Goal: Communication & Community: Share content

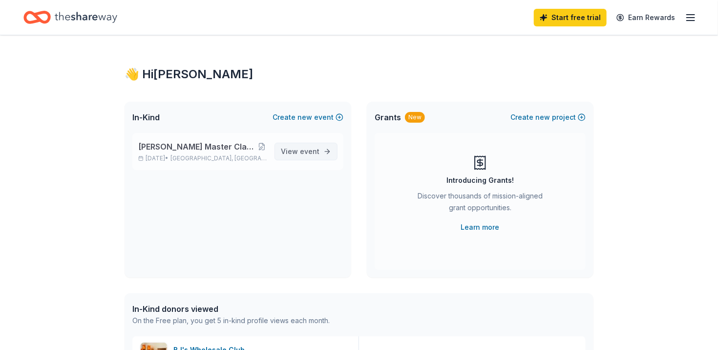
click at [313, 154] on span "event" at bounding box center [310, 151] width 20 height 8
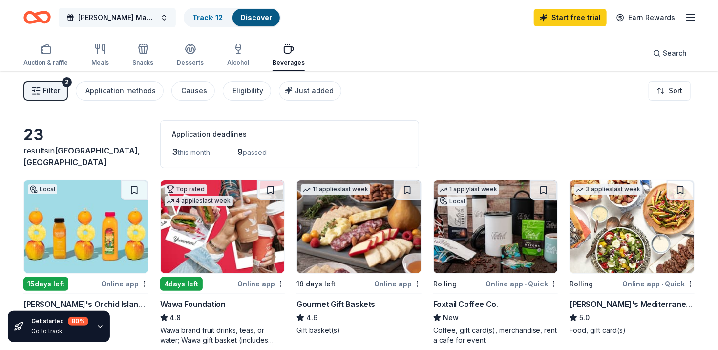
click at [165, 18] on button "[PERSON_NAME] Master Class Hosted By Onyx Dance Studio" at bounding box center [117, 18] width 117 height 20
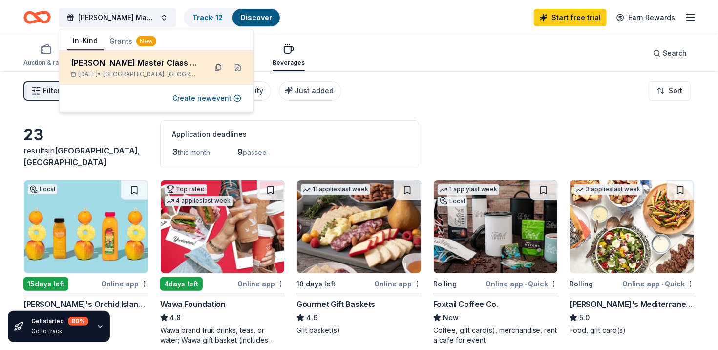
click at [219, 70] on button at bounding box center [218, 68] width 16 height 16
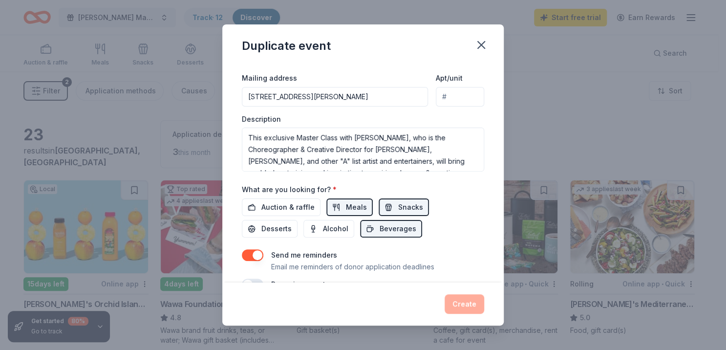
scroll to position [221, 0]
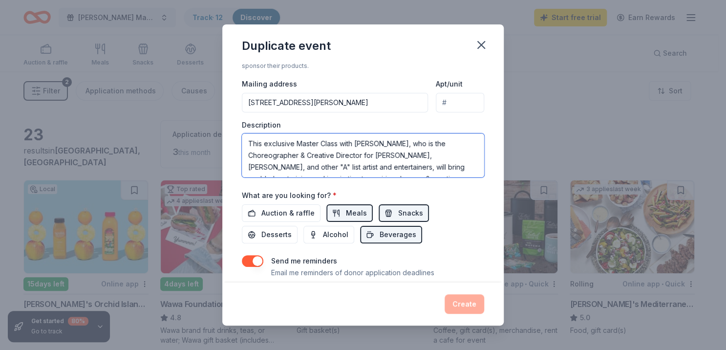
click at [409, 161] on textarea "This exclusive Master Class with [PERSON_NAME], who is the Choreographer & Crea…" at bounding box center [363, 155] width 242 height 44
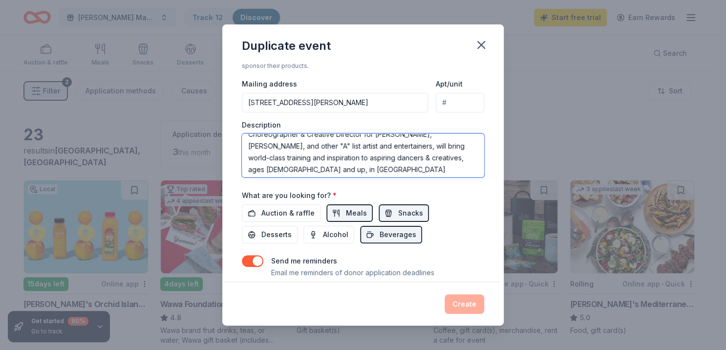
scroll to position [23, 0]
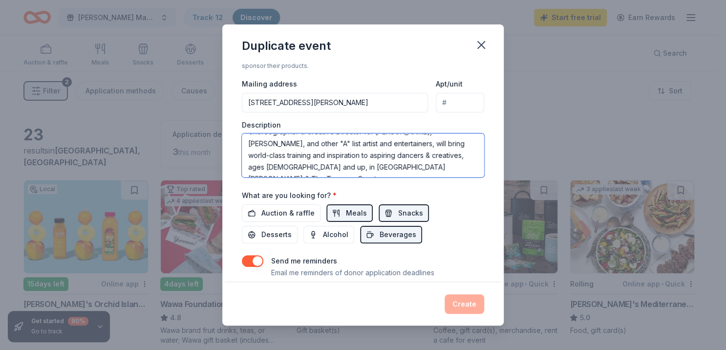
click at [425, 155] on textarea "This exclusive Master Class with [PERSON_NAME], who is the Choreographer & Crea…" at bounding box center [363, 155] width 242 height 44
click at [425, 156] on textarea "This exclusive Master Class with [PERSON_NAME], who is the Choreographer & Crea…" at bounding box center [363, 155] width 242 height 44
click at [425, 154] on textarea "This exclusive Master Class with [PERSON_NAME], who is the Choreographer & Crea…" at bounding box center [363, 155] width 242 height 44
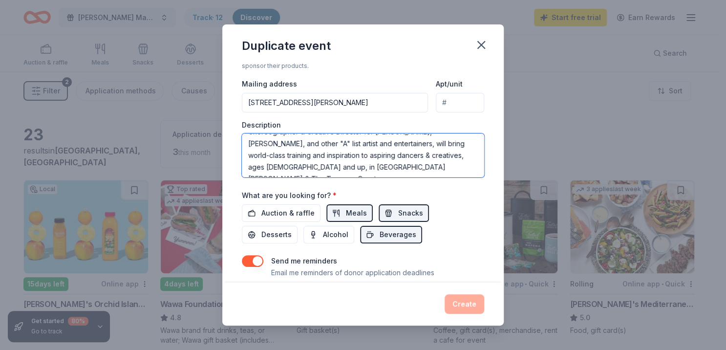
click at [414, 148] on textarea "This exclusive Master Class with [PERSON_NAME], who is the Choreographer & Crea…" at bounding box center [363, 155] width 242 height 44
type textarea "c"
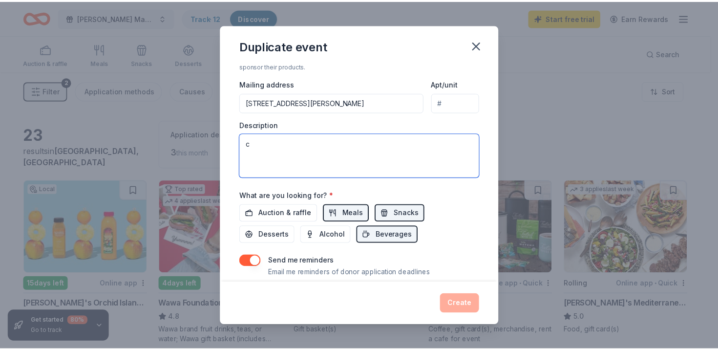
scroll to position [0, 0]
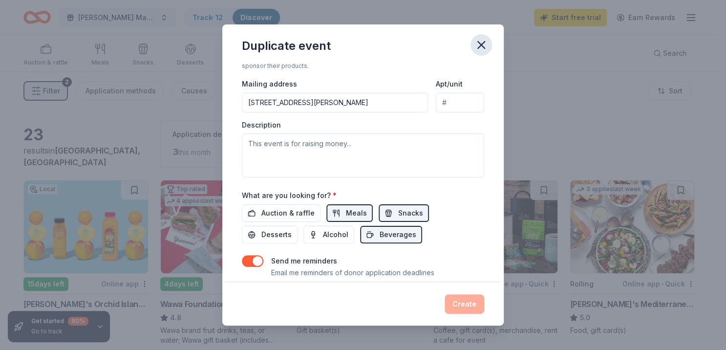
click at [481, 50] on icon "button" at bounding box center [481, 45] width 14 height 14
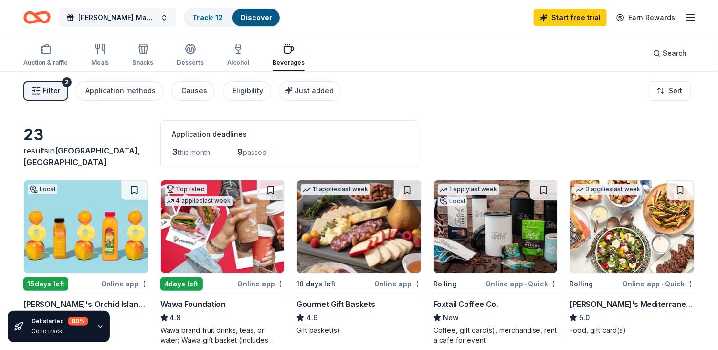
click at [146, 18] on span "[PERSON_NAME] Master Class Hosted By Onyx Dance Studio" at bounding box center [117, 18] width 78 height 12
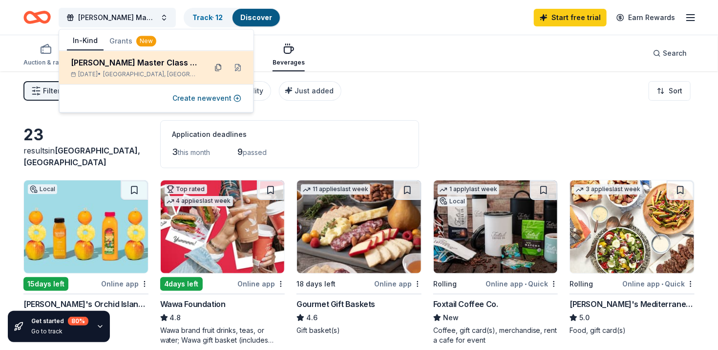
click at [212, 70] on button at bounding box center [218, 68] width 16 height 16
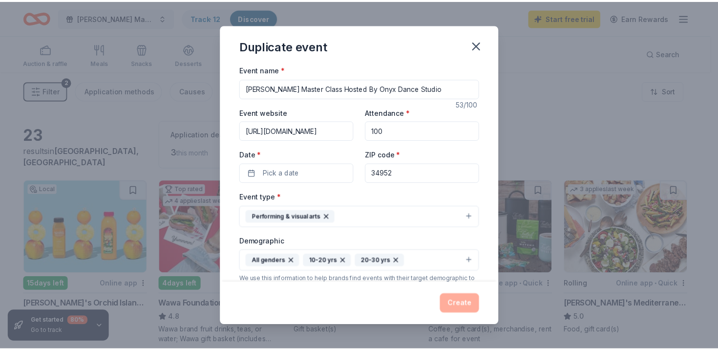
scroll to position [191, 0]
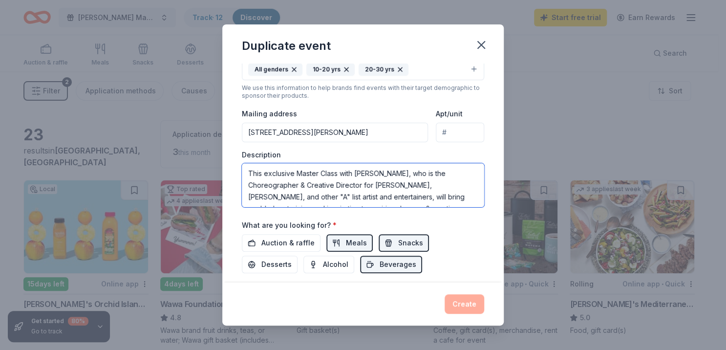
click at [392, 179] on textarea "This exclusive Master Class with [PERSON_NAME], who is the Choreographer & Crea…" at bounding box center [363, 185] width 242 height 44
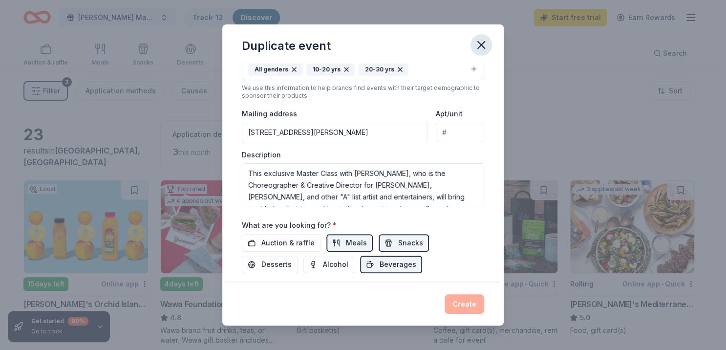
click at [483, 46] on icon "button" at bounding box center [481, 45] width 14 height 14
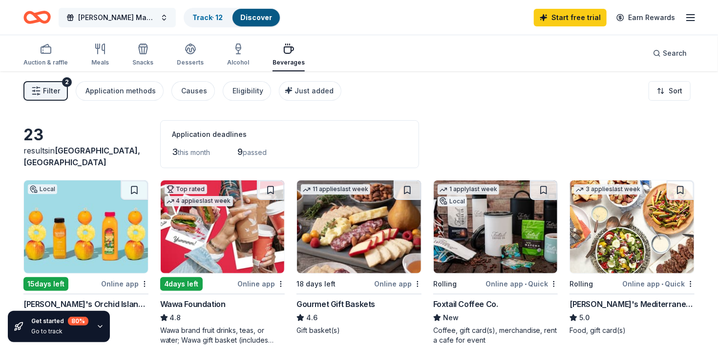
click at [163, 19] on button "[PERSON_NAME] Master Class Hosted By Onyx Dance Studio" at bounding box center [117, 18] width 117 height 20
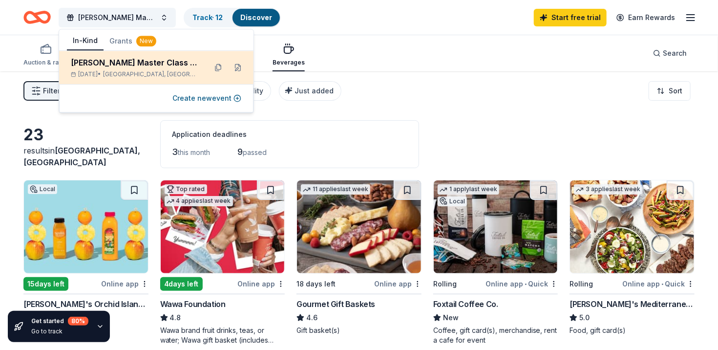
click at [164, 62] on div "[PERSON_NAME] Master Class Hosted By Onyx Dance Studio" at bounding box center [135, 63] width 128 height 12
click at [215, 70] on button at bounding box center [218, 68] width 16 height 16
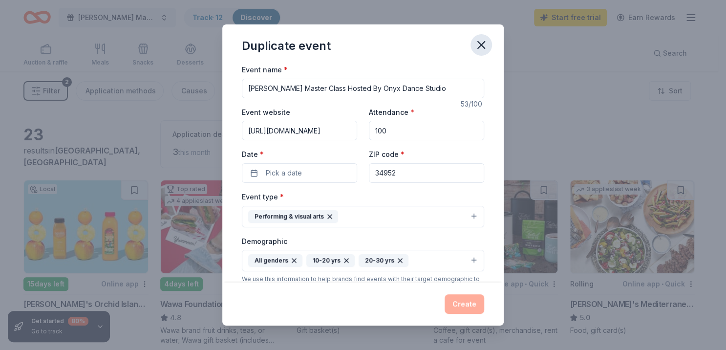
click at [481, 47] on icon "button" at bounding box center [481, 45] width 14 height 14
